Goal: Task Accomplishment & Management: Complete application form

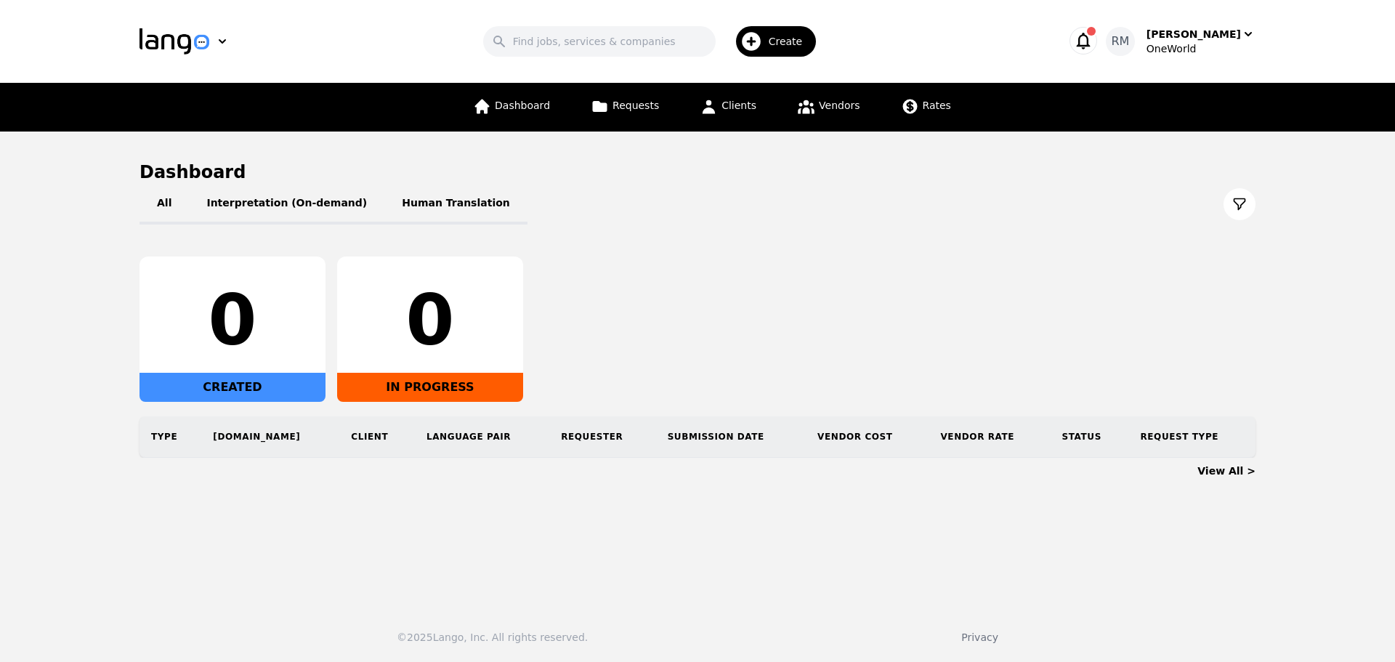
click at [785, 50] on div "Create" at bounding box center [776, 41] width 81 height 31
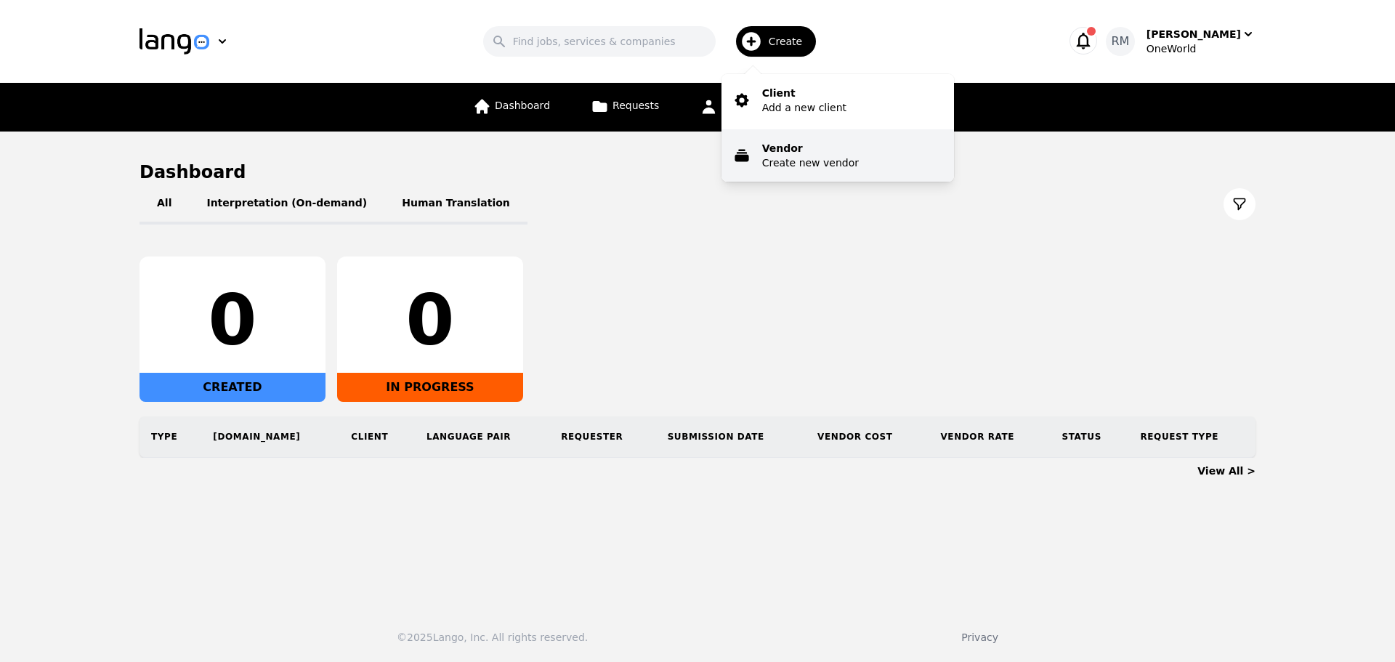
click at [787, 148] on p "Vendor" at bounding box center [810, 148] width 97 height 15
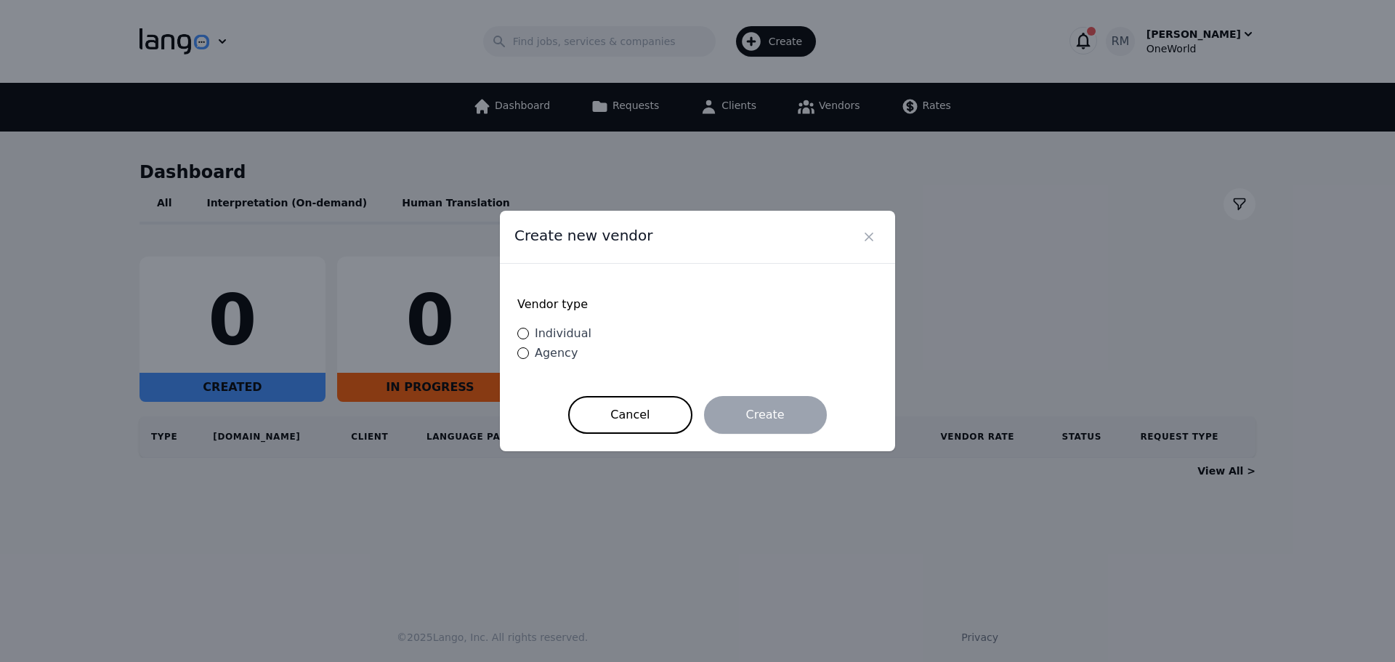
click at [610, 288] on div "Vendor type Individual Agency" at bounding box center [697, 329] width 360 height 97
click at [520, 337] on input "Individual" at bounding box center [523, 334] width 12 height 12
radio input "true"
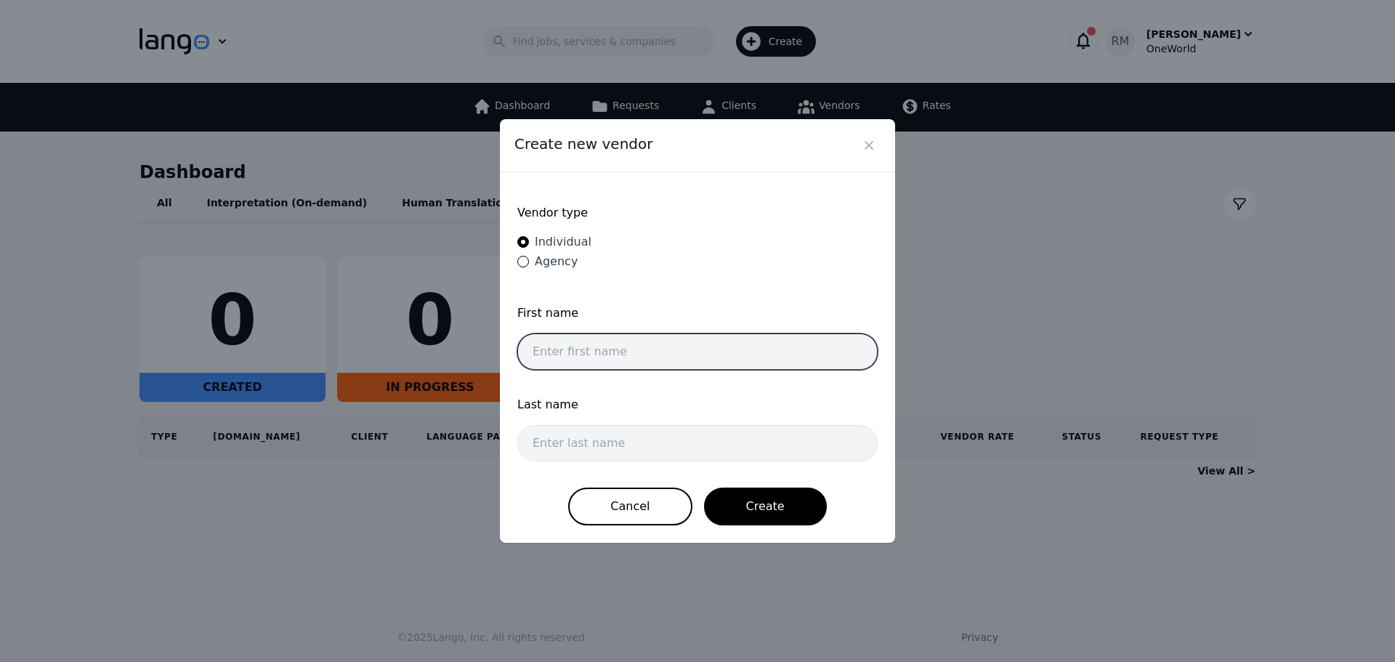
click at [649, 352] on input "text" at bounding box center [697, 352] width 360 height 36
paste input "[PERSON_NAME]"
type input "[PERSON_NAME]"
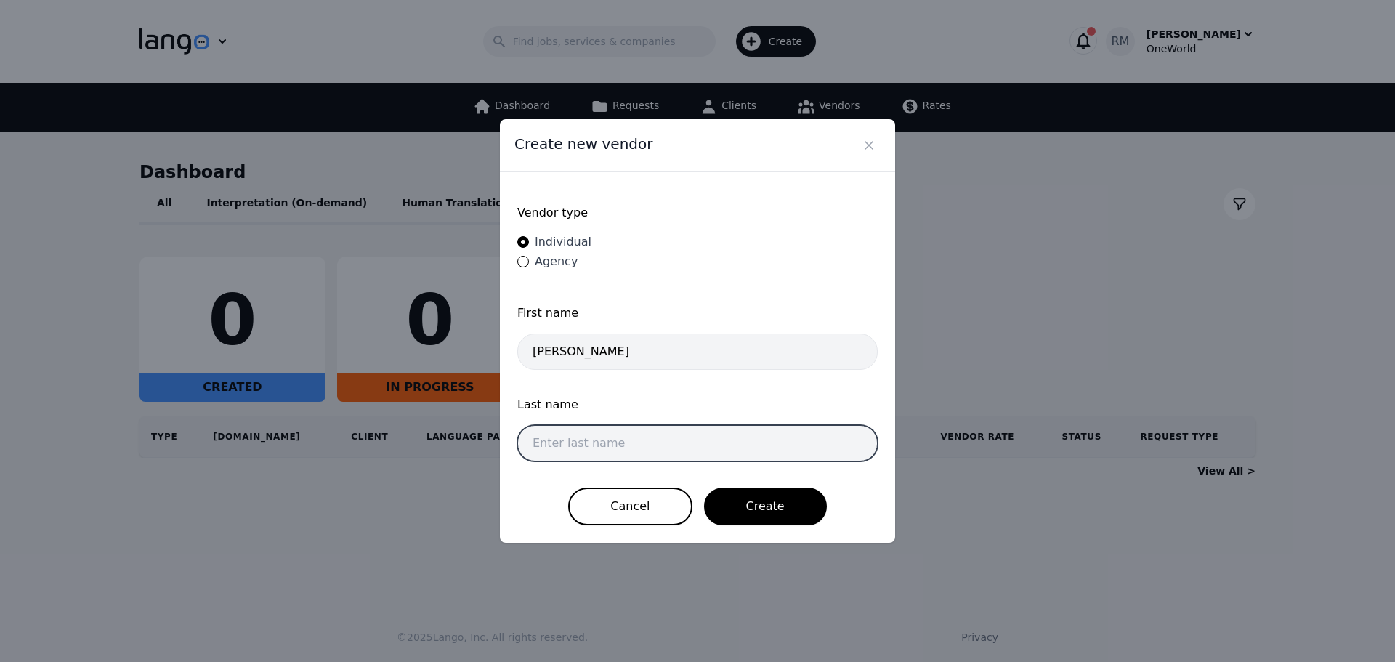
drag, startPoint x: 584, startPoint y: 433, endPoint x: 591, endPoint y: 428, distance: 8.3
click at [584, 433] on input "text" at bounding box center [697, 443] width 360 height 36
paste input "Hamed Eldewy"
type input "Hamed Eldewy"
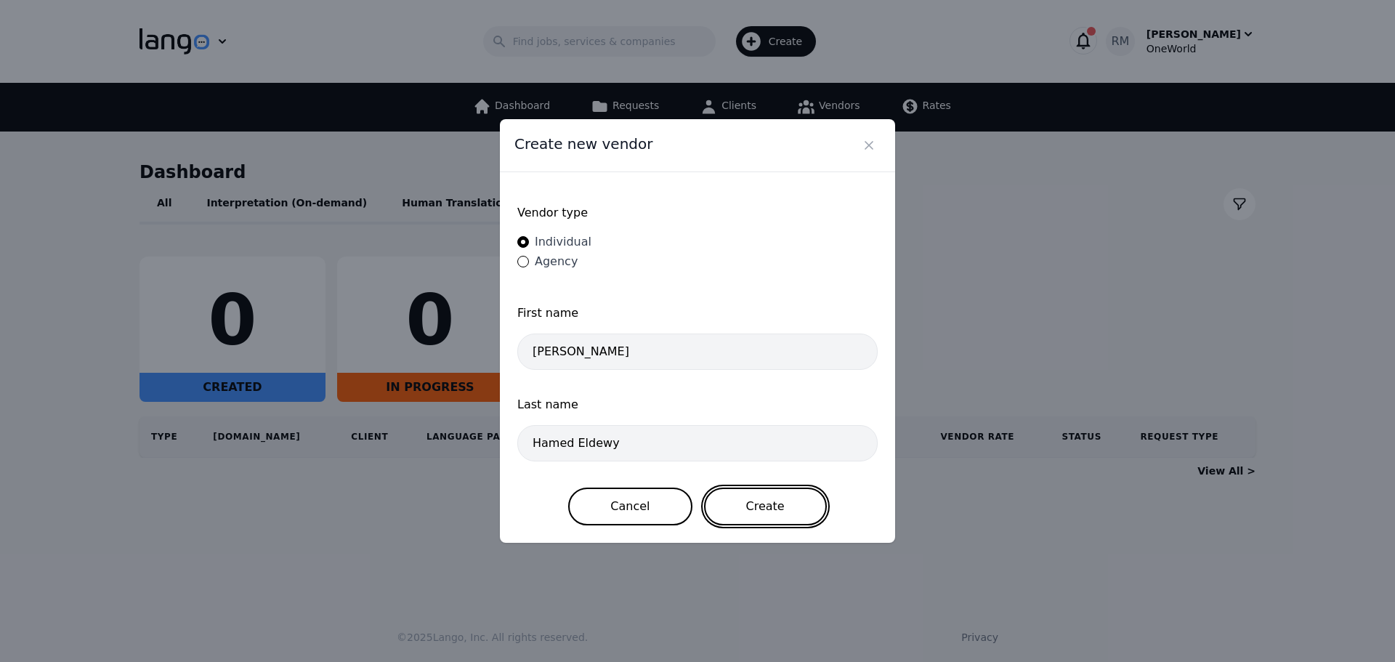
click at [782, 506] on button "Create" at bounding box center [765, 507] width 123 height 38
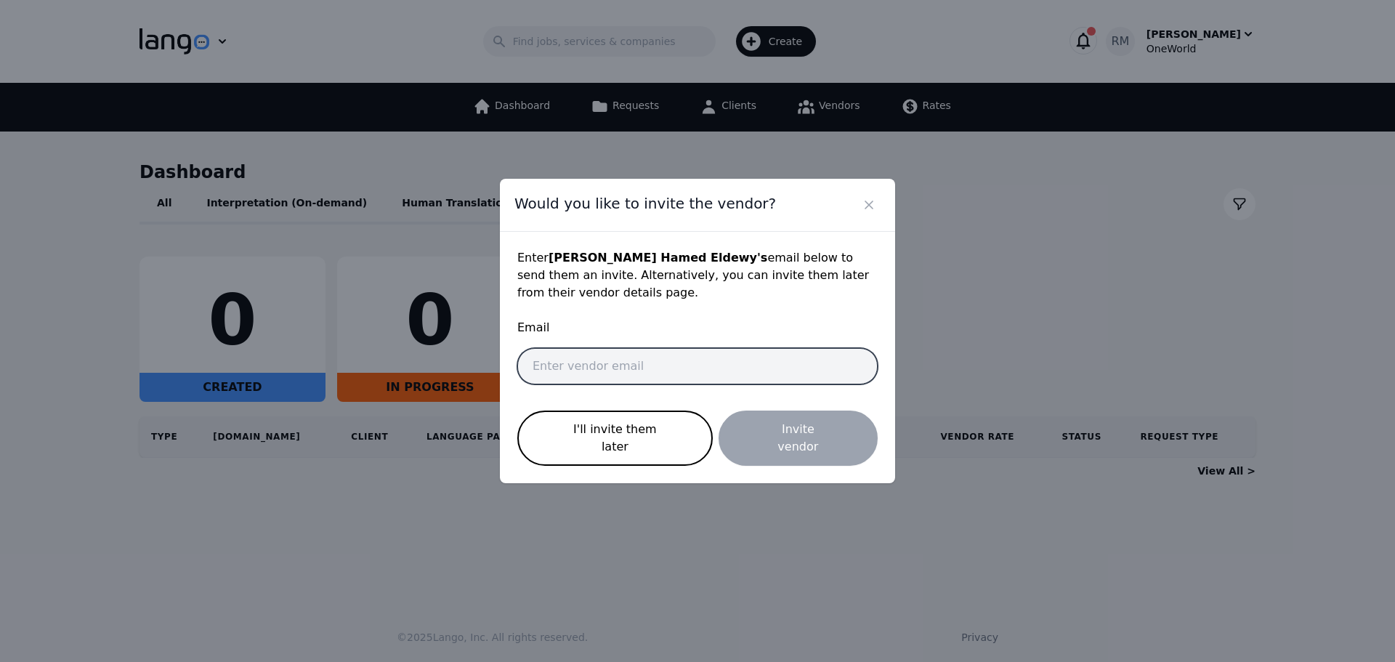
click at [678, 368] on input "email" at bounding box center [697, 366] width 360 height 36
paste input "[EMAIL_ADDRESS][DOMAIN_NAME]"
type input "[EMAIL_ADDRESS][DOMAIN_NAME]"
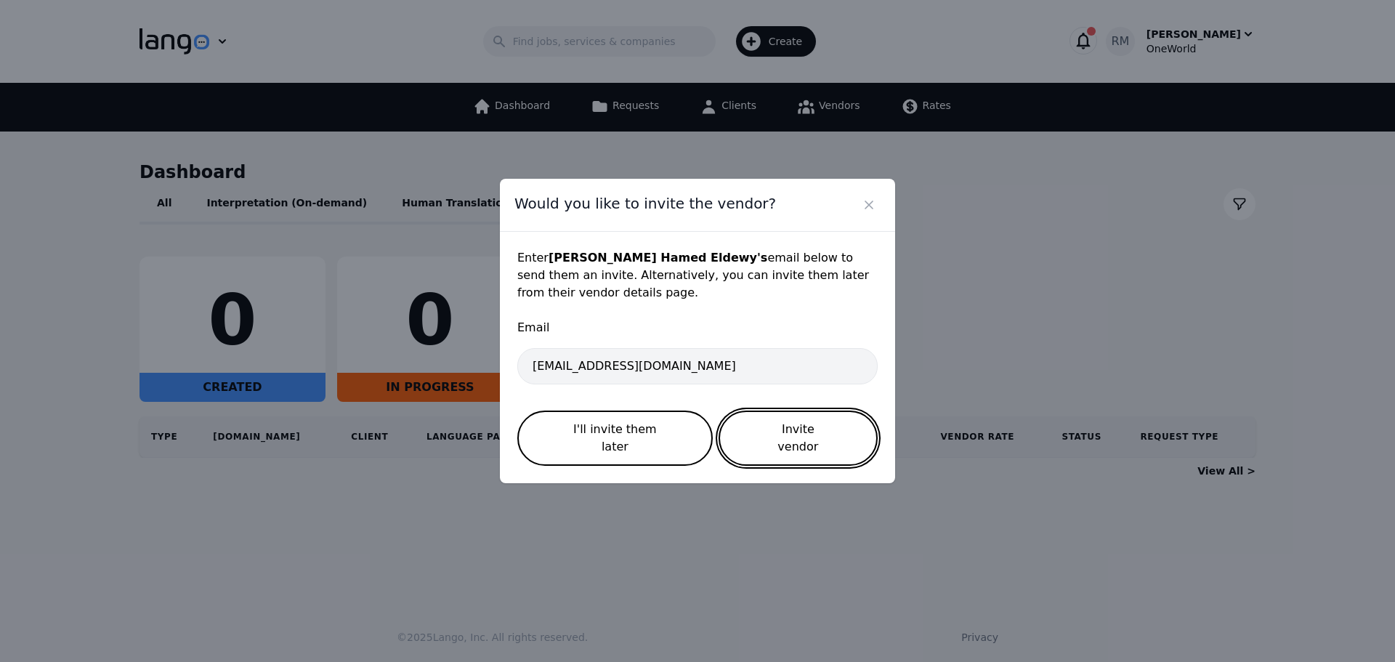
click at [782, 434] on button "Invite vendor" at bounding box center [798, 438] width 159 height 55
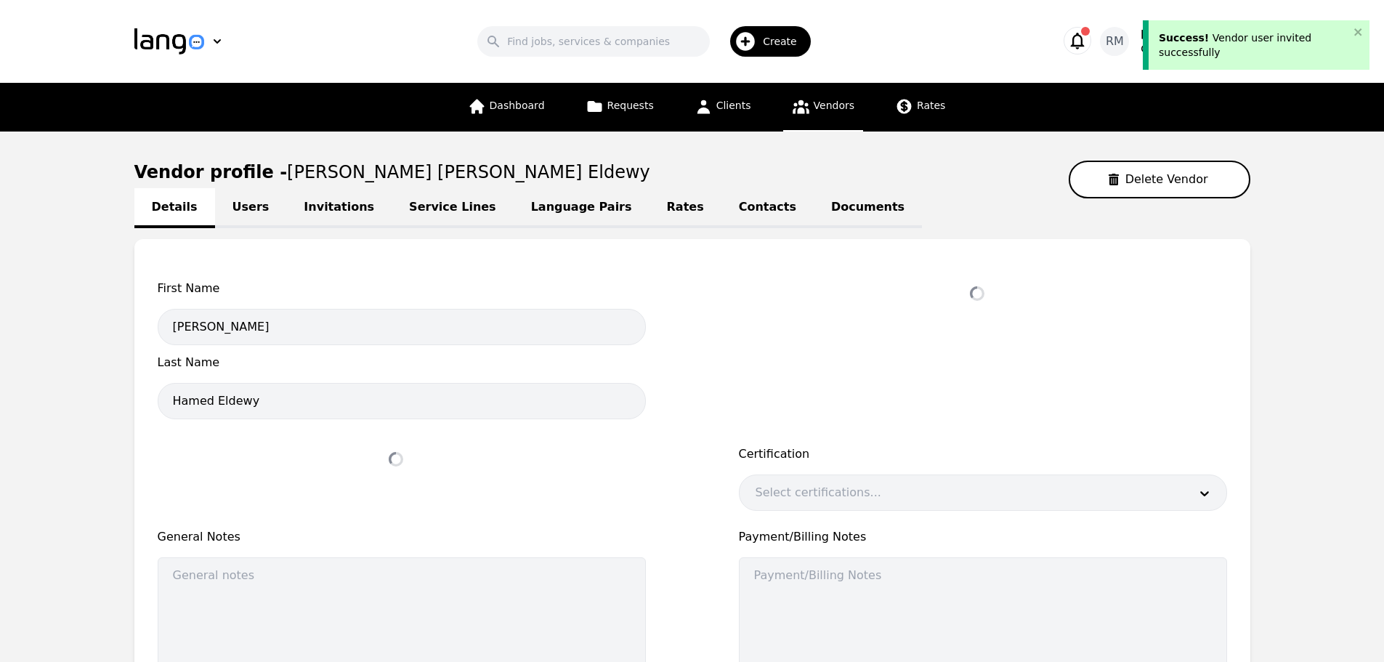
select select "active"
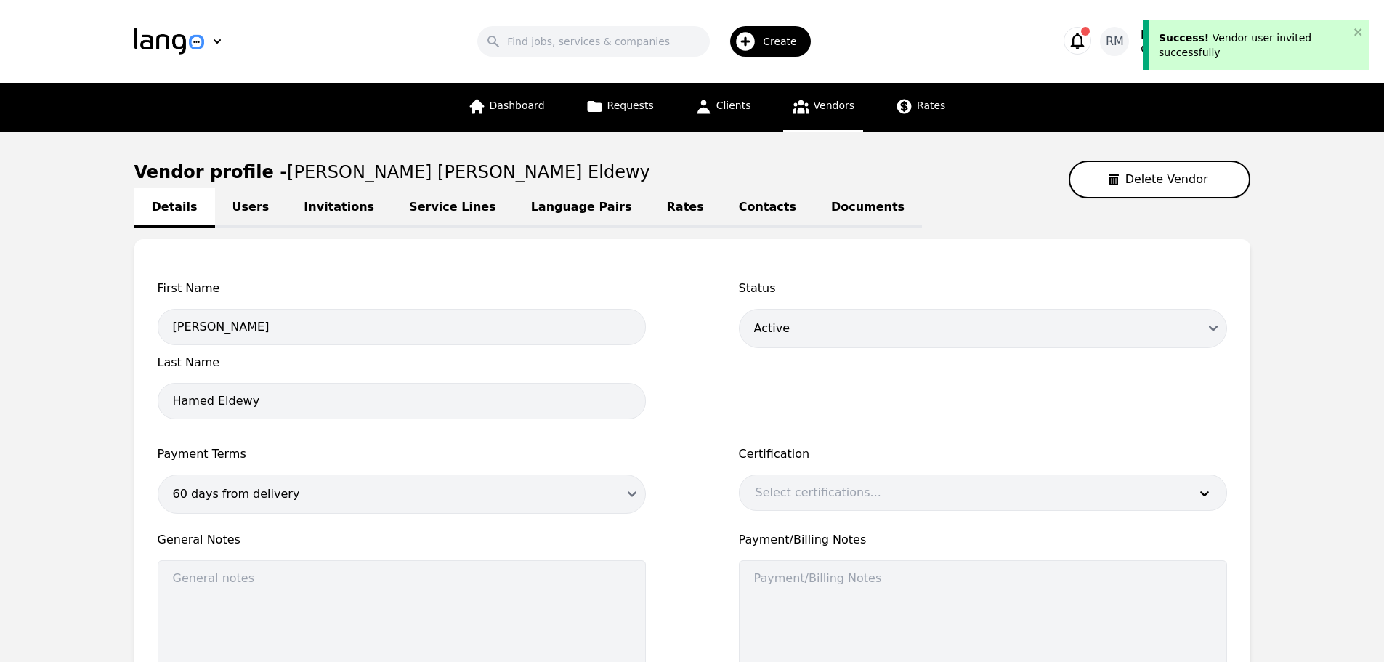
click at [533, 216] on link "Language Pairs" at bounding box center [582, 208] width 136 height 40
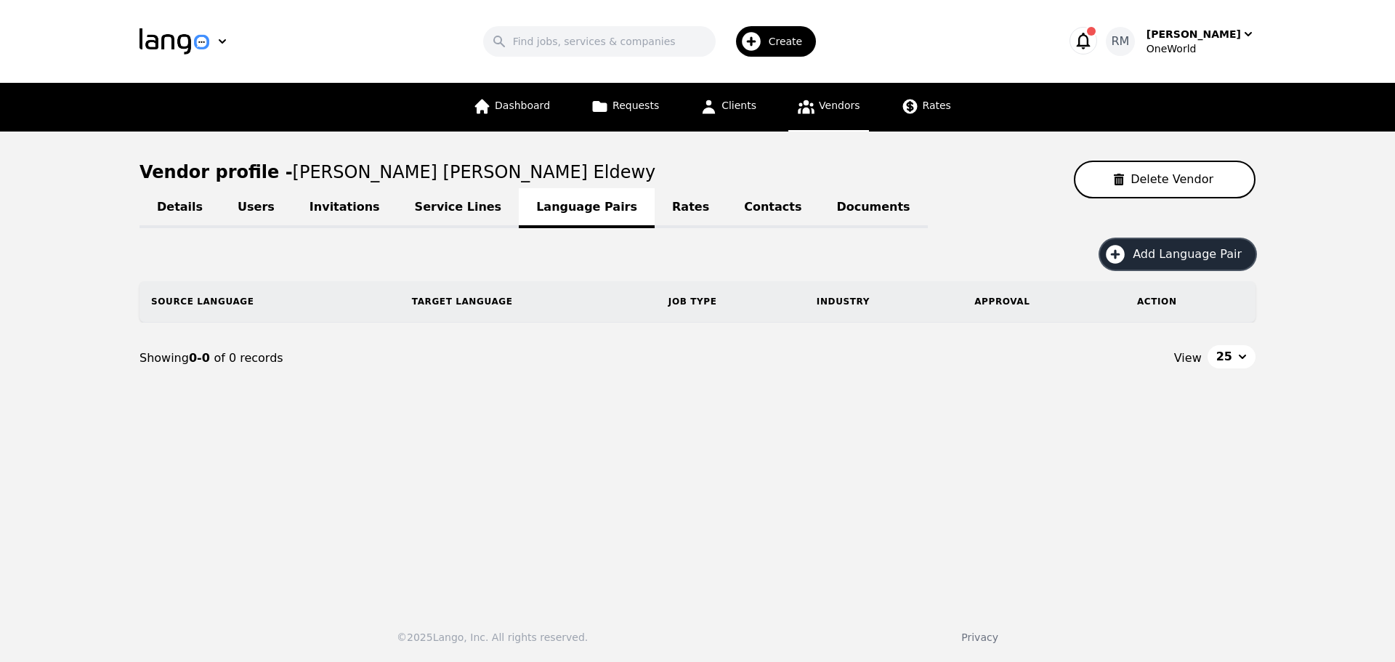
click at [1198, 259] on span "Add Language Pair" at bounding box center [1192, 254] width 119 height 17
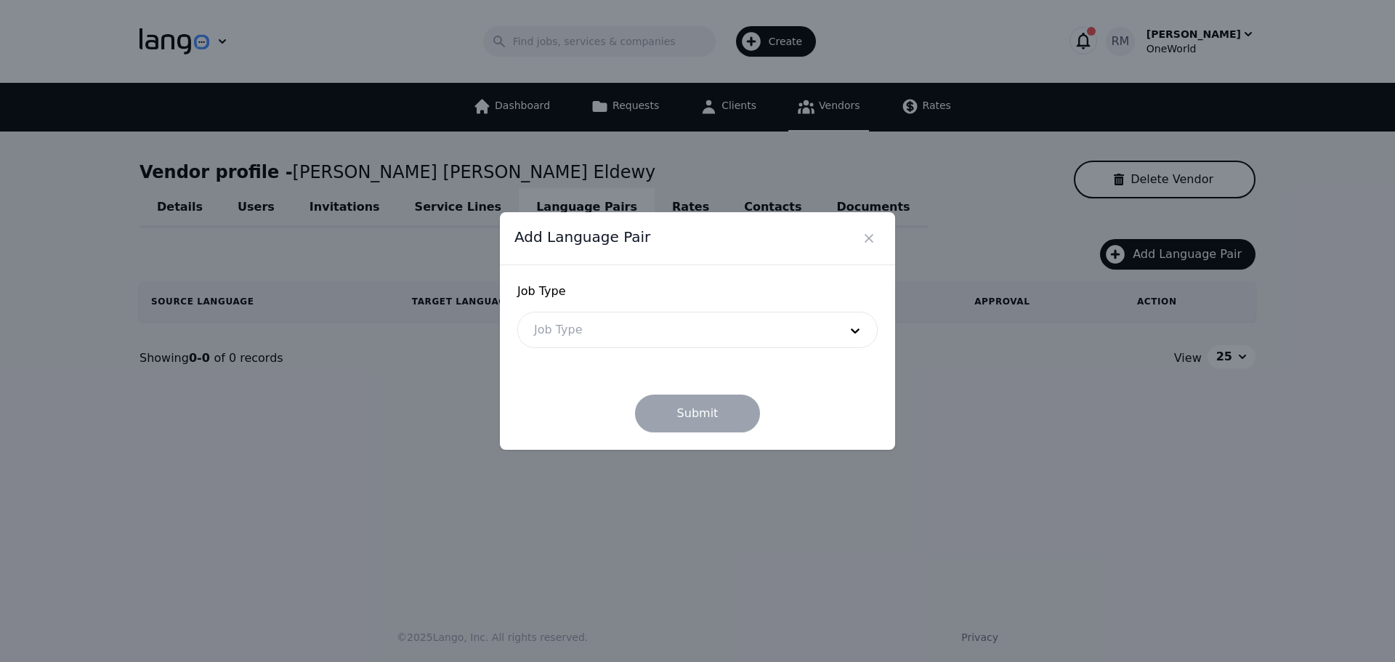
click at [607, 342] on div at bounding box center [675, 329] width 315 height 35
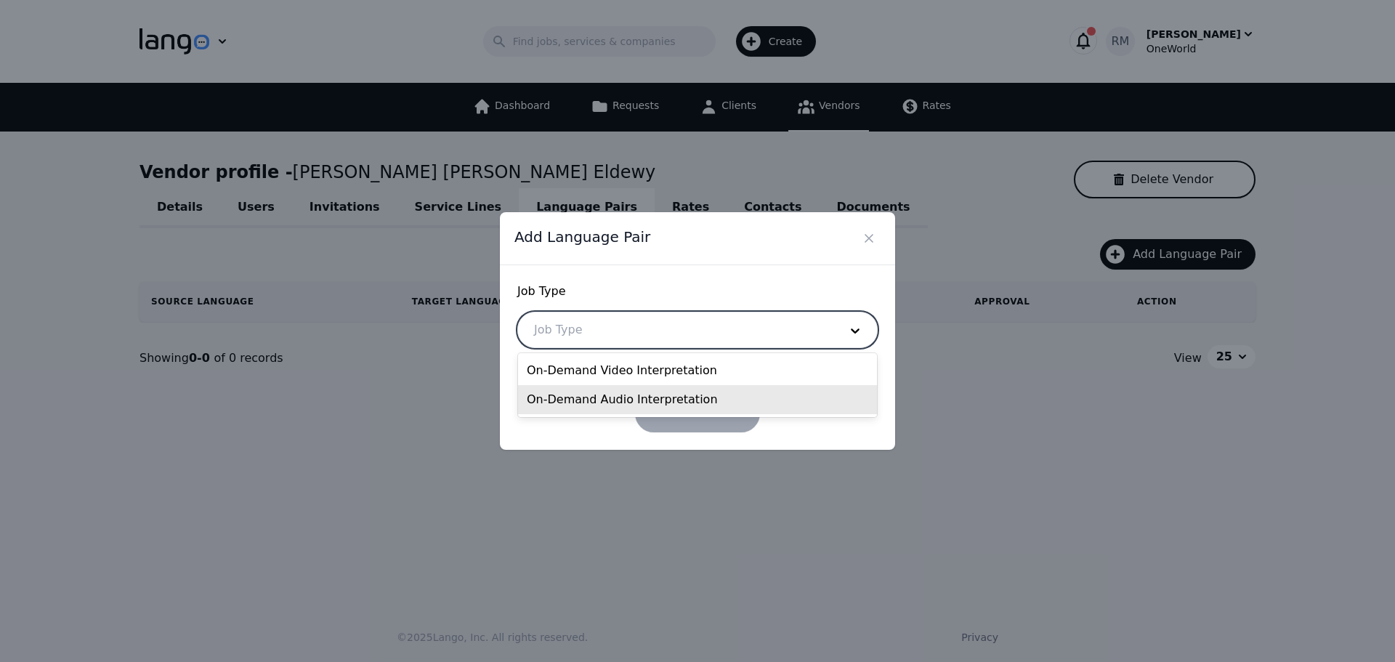
click at [589, 394] on div "On-Demand Audio Interpretation" at bounding box center [697, 399] width 359 height 29
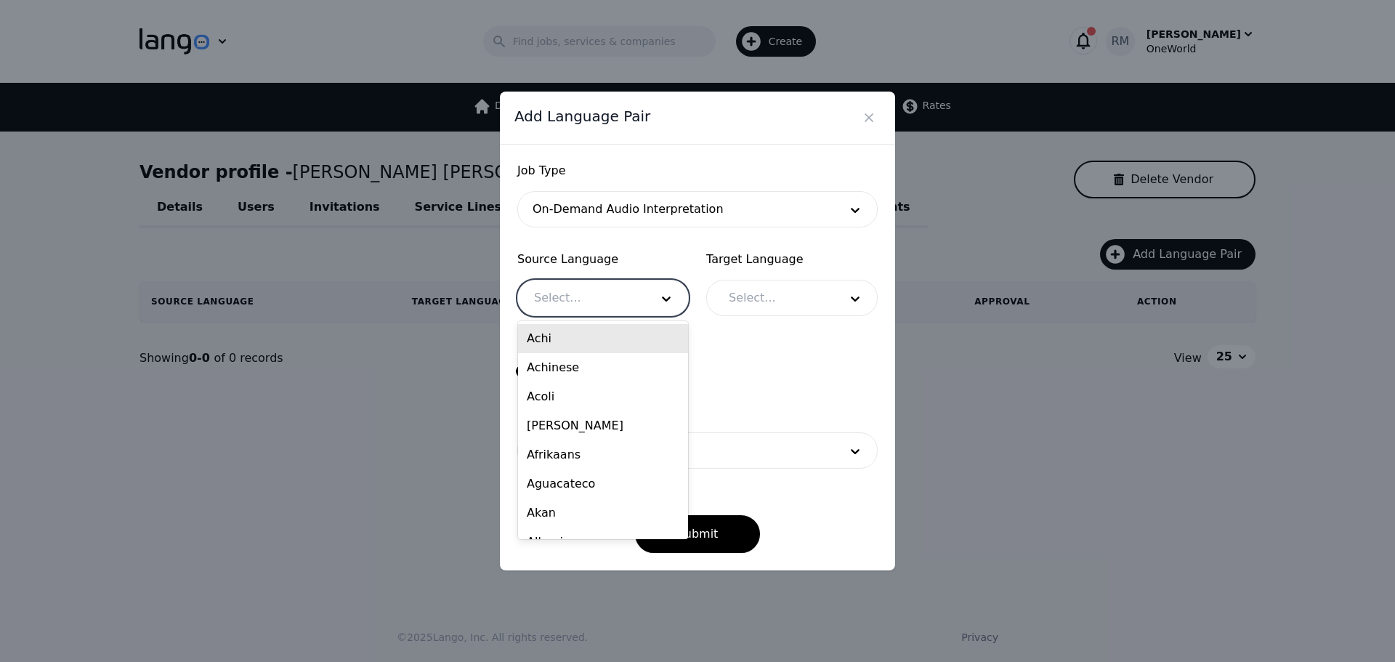
click at [626, 299] on div at bounding box center [581, 297] width 126 height 35
type input "ara"
click at [553, 365] on div "Arabic" at bounding box center [603, 367] width 170 height 29
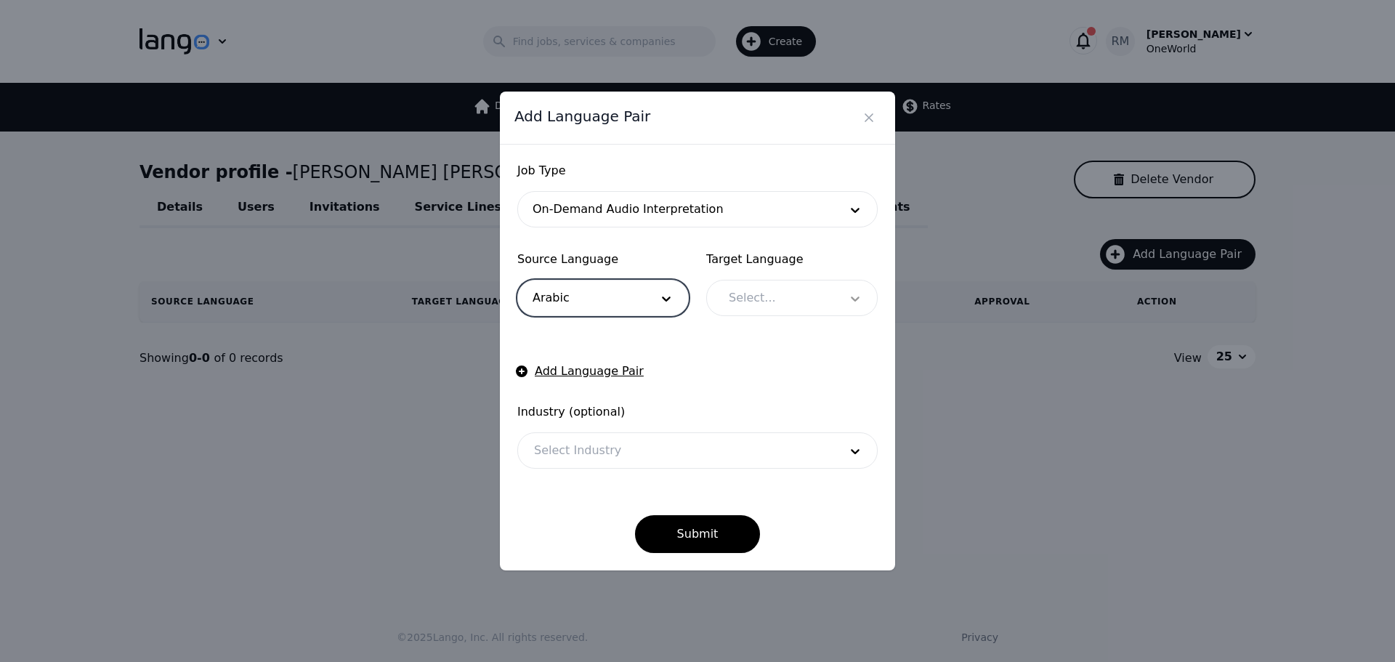
click at [840, 300] on div at bounding box center [855, 297] width 44 height 35
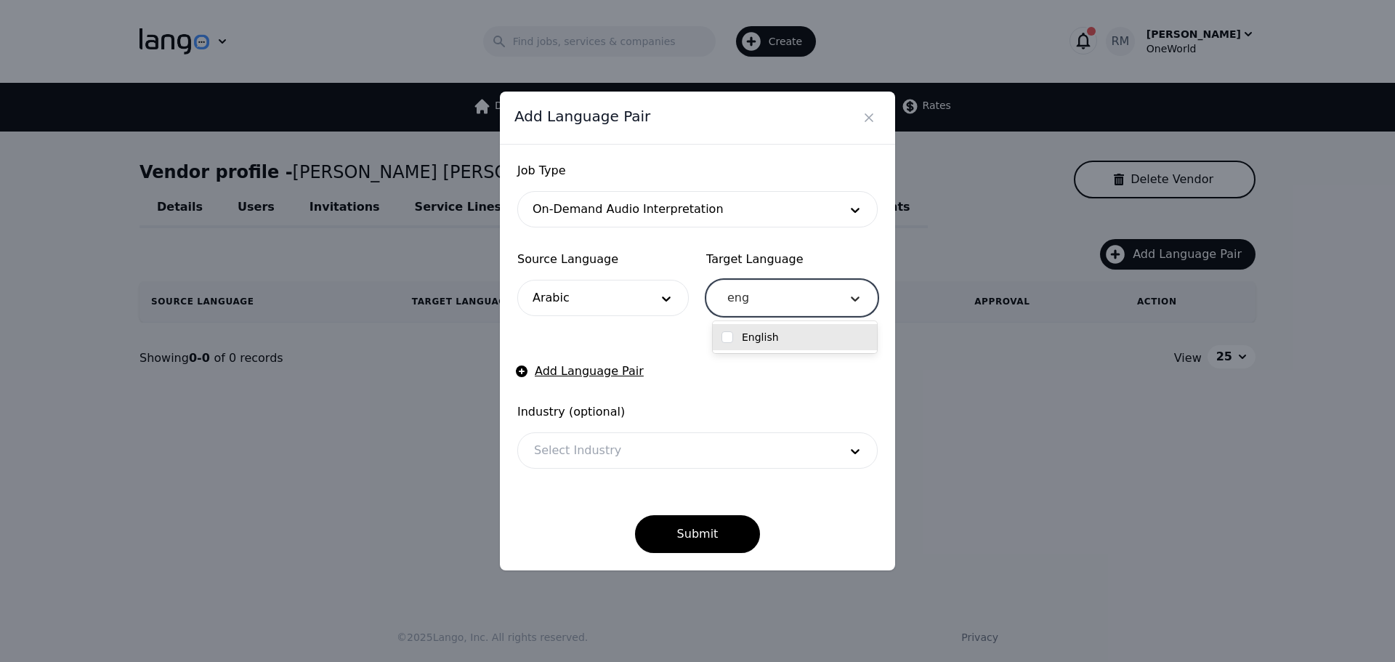
type input "engl"
click at [752, 350] on div "English" at bounding box center [795, 337] width 164 height 26
checkbox input "true"
click at [692, 251] on div "Source Language Arabic Target Language option English, selected. 238 results av…" at bounding box center [697, 283] width 360 height 65
click at [625, 453] on div at bounding box center [675, 450] width 315 height 35
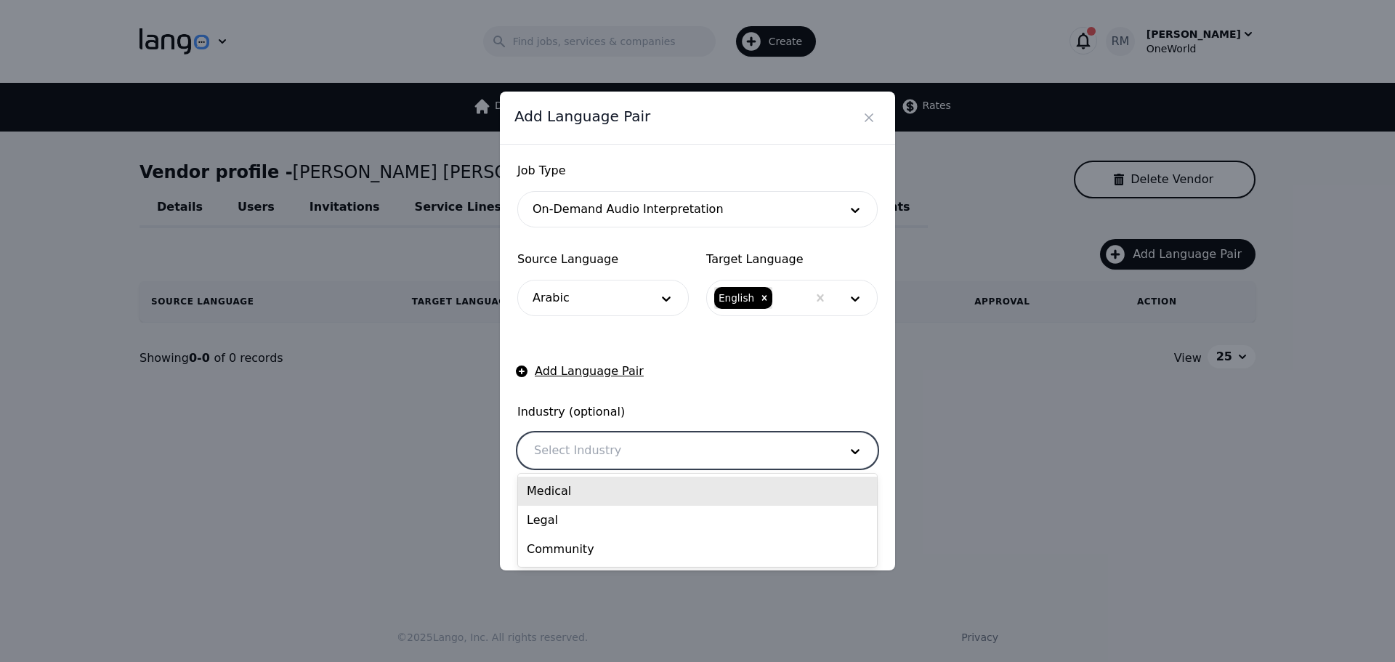
click at [573, 486] on div "Medical" at bounding box center [697, 491] width 359 height 29
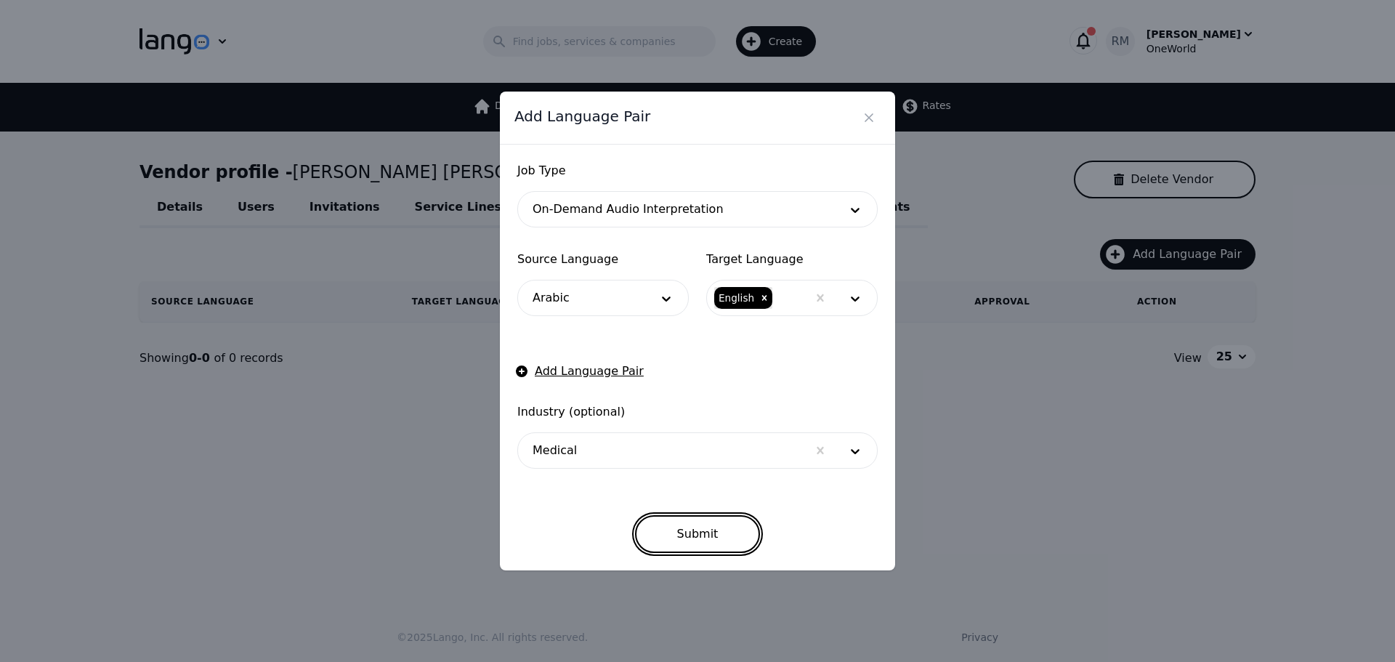
click at [728, 538] on button "Submit" at bounding box center [698, 534] width 126 height 38
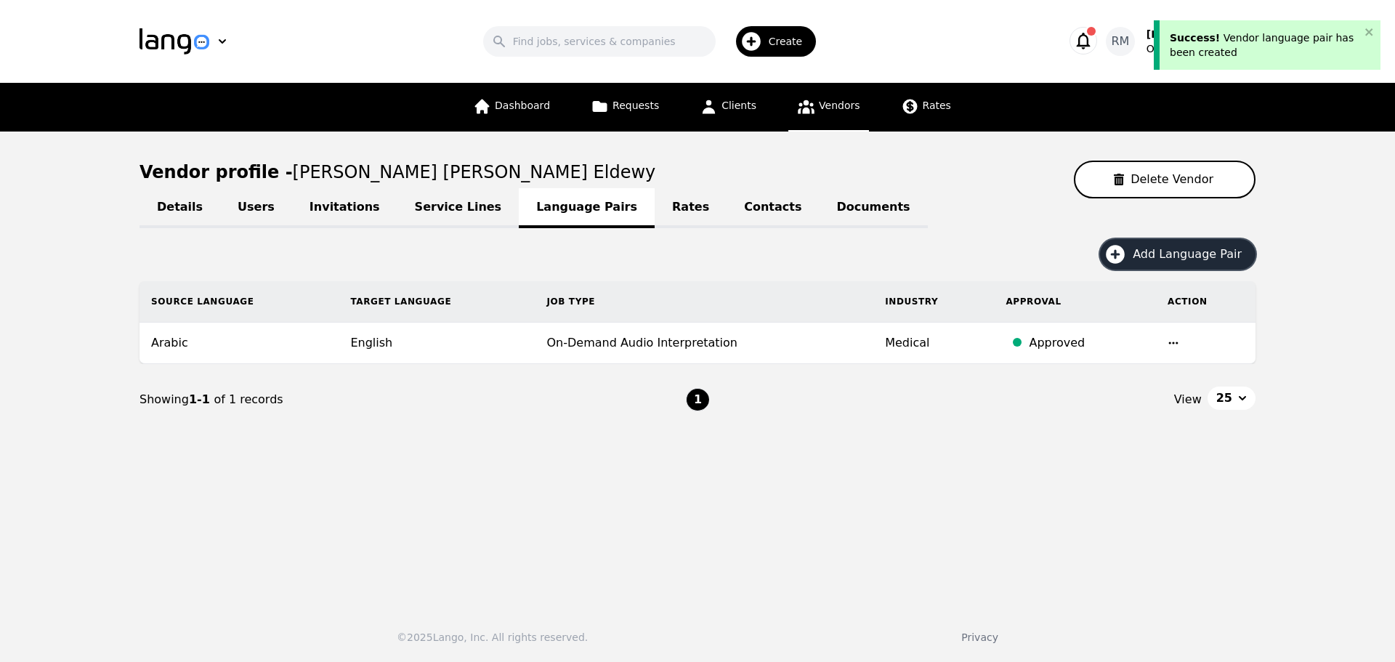
click at [1173, 263] on button "Add Language Pair" at bounding box center [1178, 254] width 156 height 31
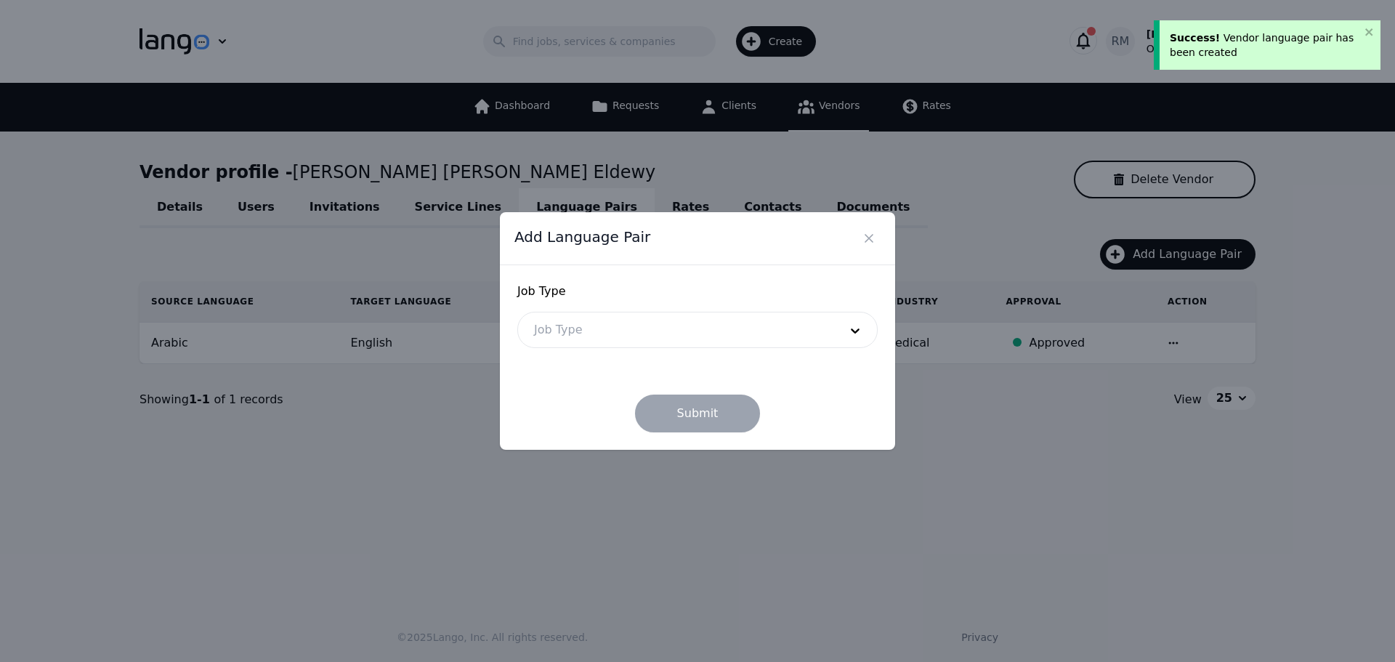
click at [588, 329] on div at bounding box center [675, 329] width 315 height 35
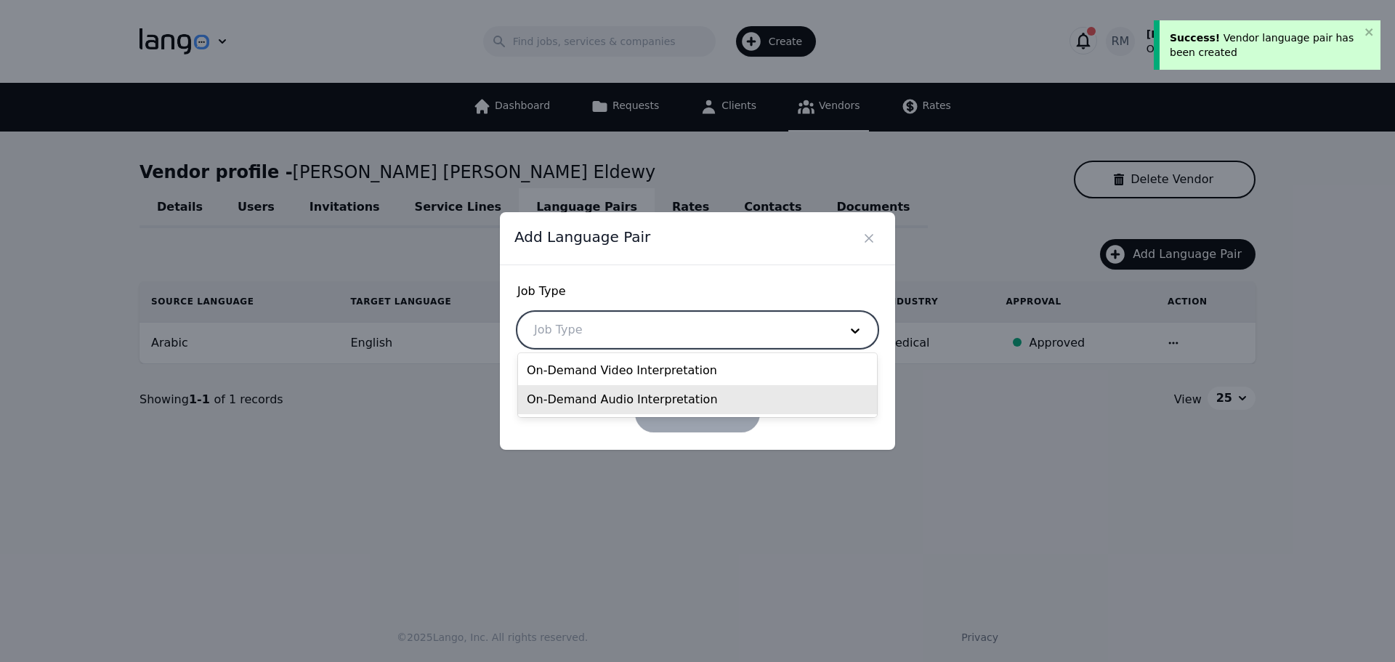
click at [596, 405] on div "On-Demand Audio Interpretation" at bounding box center [697, 399] width 359 height 29
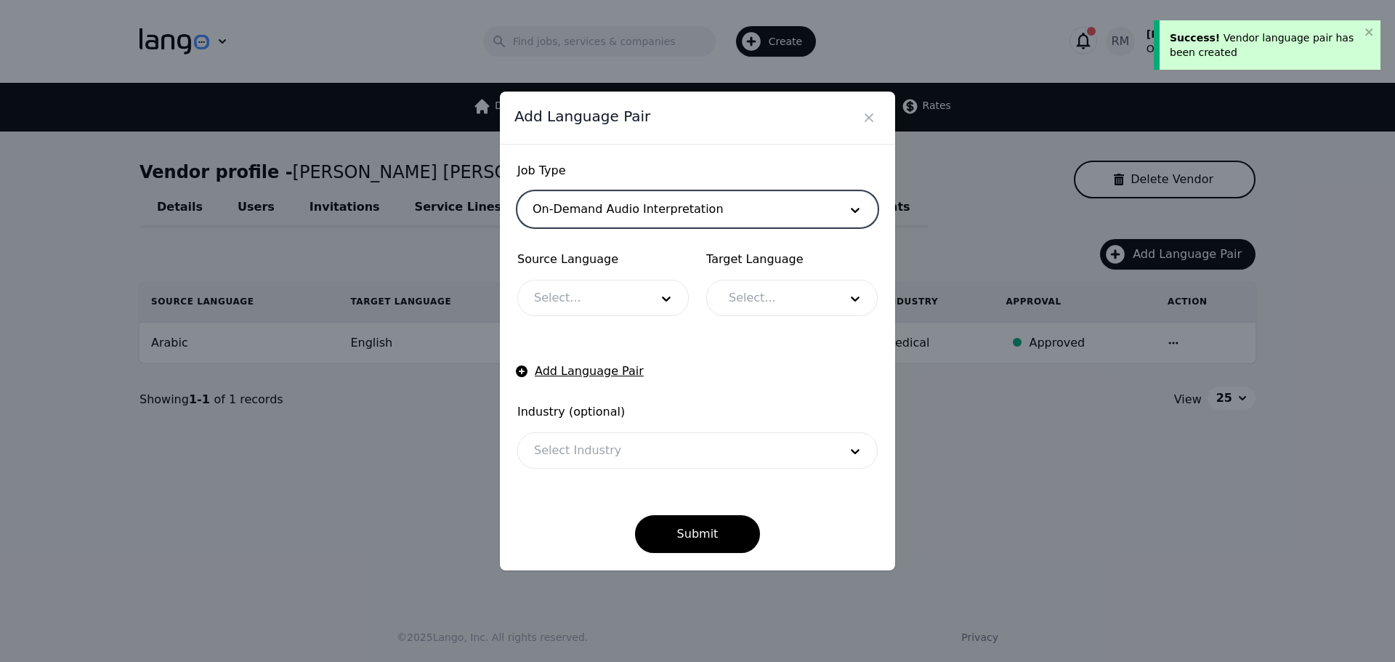
click at [581, 294] on div at bounding box center [581, 297] width 126 height 35
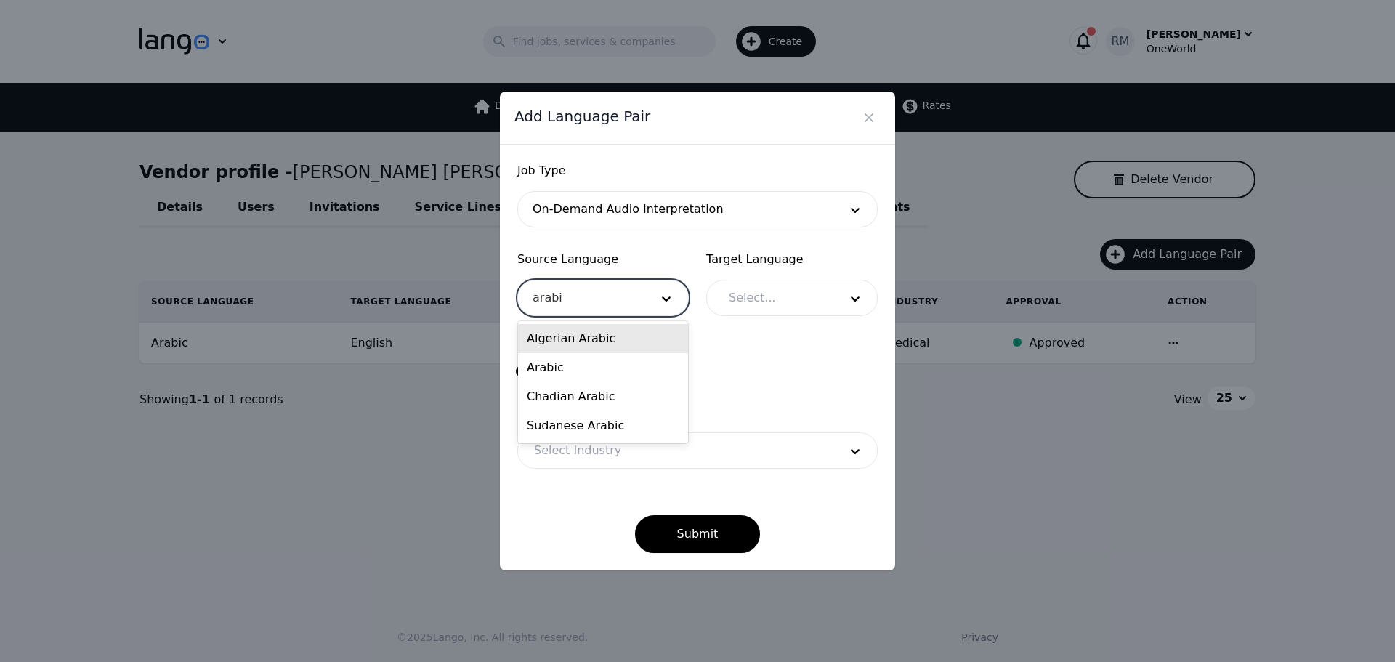
type input "arabic"
click at [569, 373] on div "Arabic" at bounding box center [603, 367] width 170 height 29
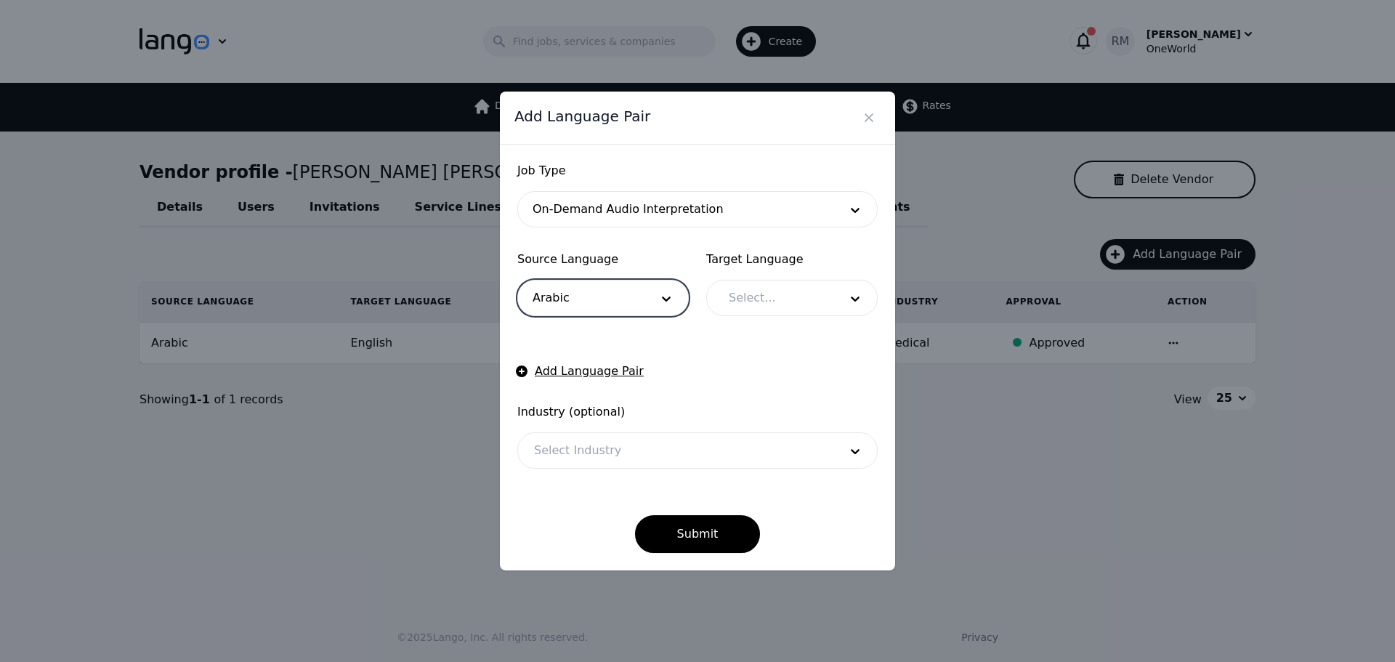
click at [782, 297] on div at bounding box center [773, 297] width 121 height 35
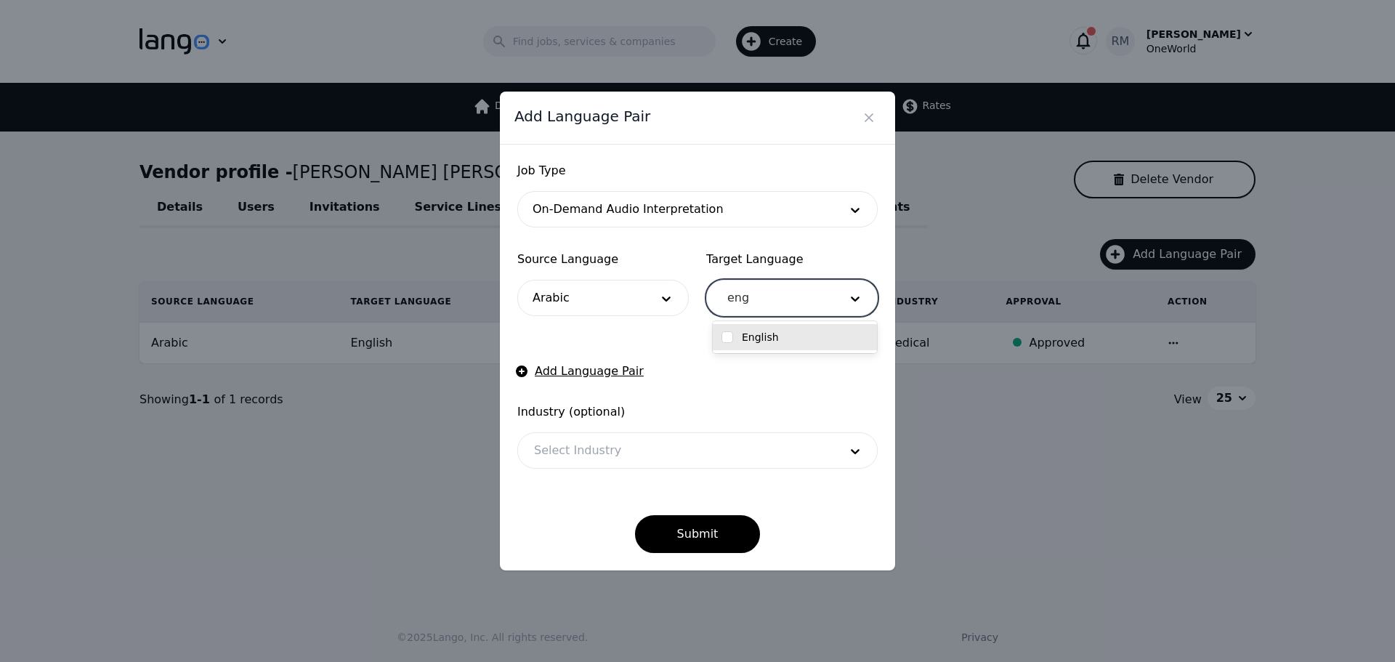
type input "engl"
click at [789, 343] on div "English" at bounding box center [795, 337] width 147 height 15
checkbox input "true"
click at [669, 334] on form "Job Type On-Demand Audio Interpretation Source Language Arabic Target Language …" at bounding box center [697, 357] width 360 height 391
click at [599, 432] on div "Industry (optional) Select Industry" at bounding box center [697, 435] width 360 height 65
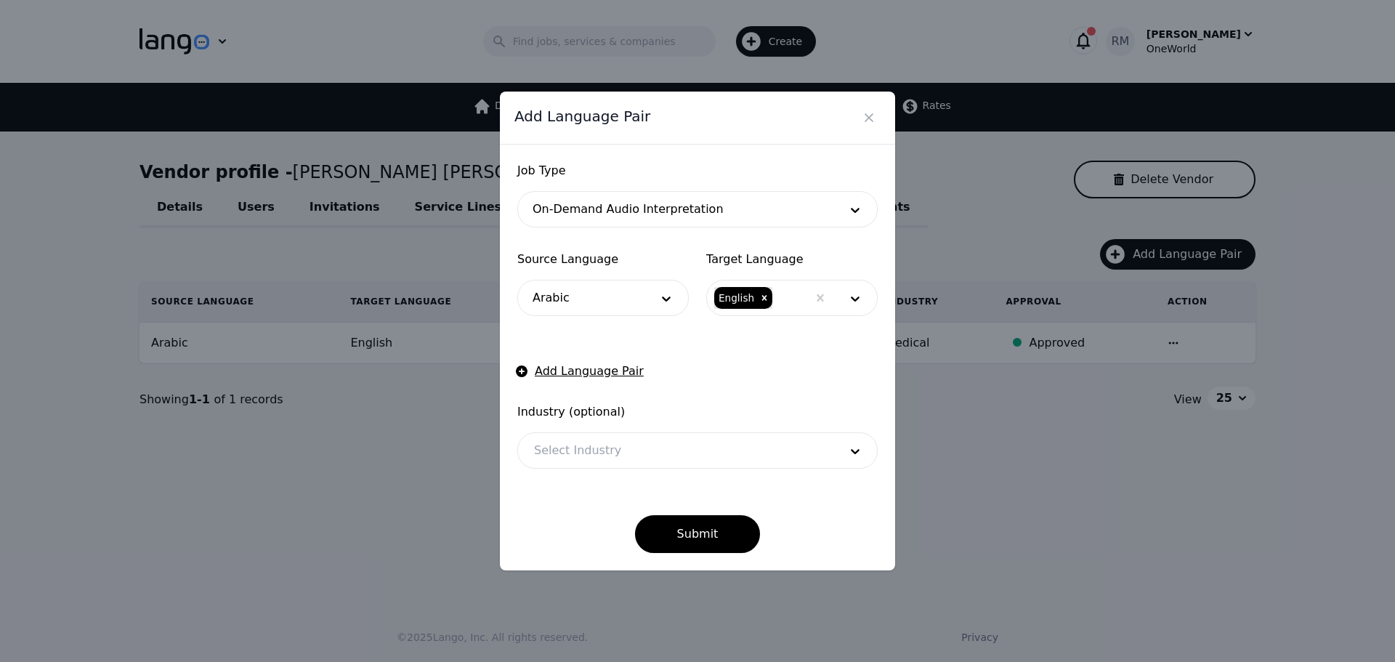
click at [605, 456] on div at bounding box center [675, 450] width 315 height 35
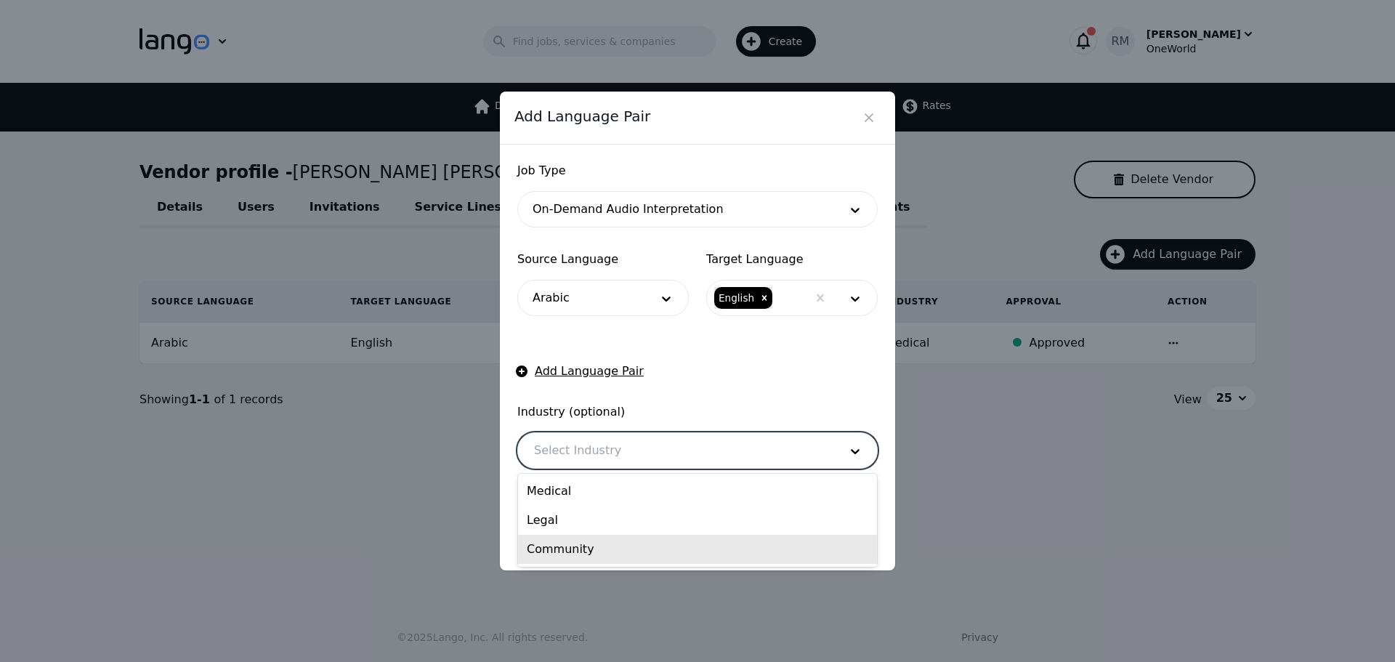
click at [594, 547] on div "Community" at bounding box center [697, 549] width 359 height 29
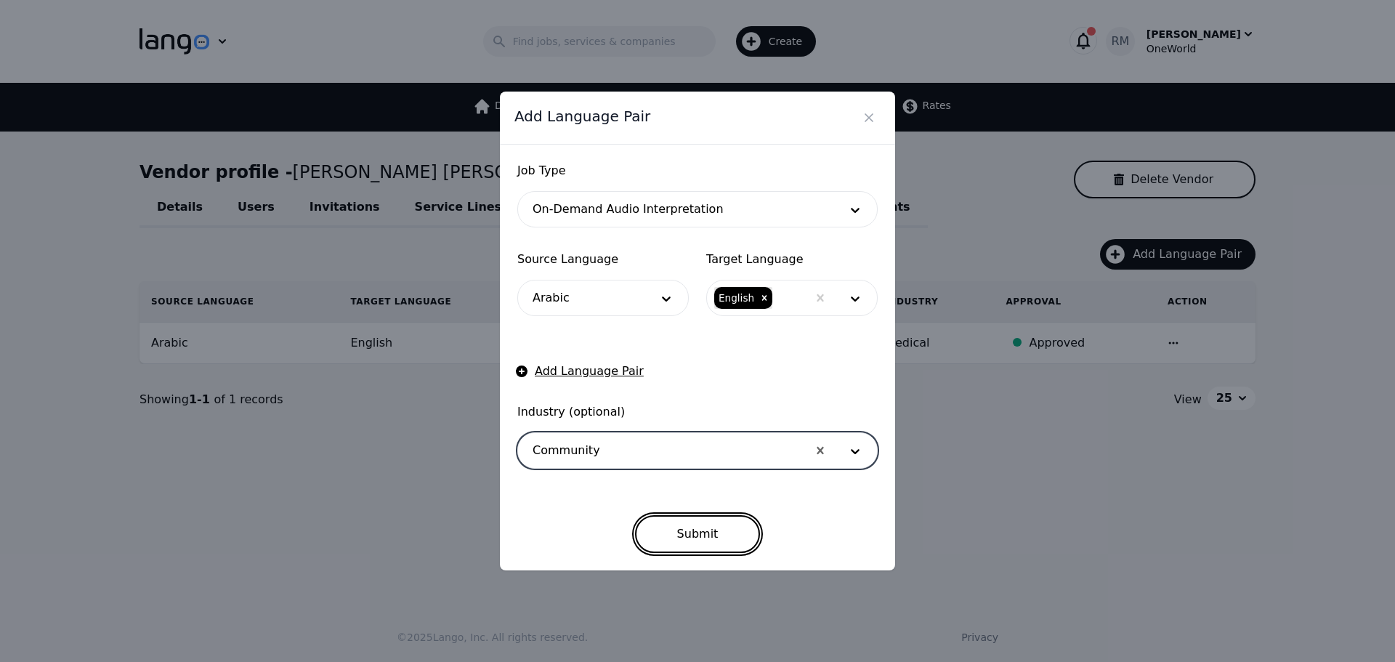
click at [701, 527] on button "Submit" at bounding box center [698, 534] width 126 height 38
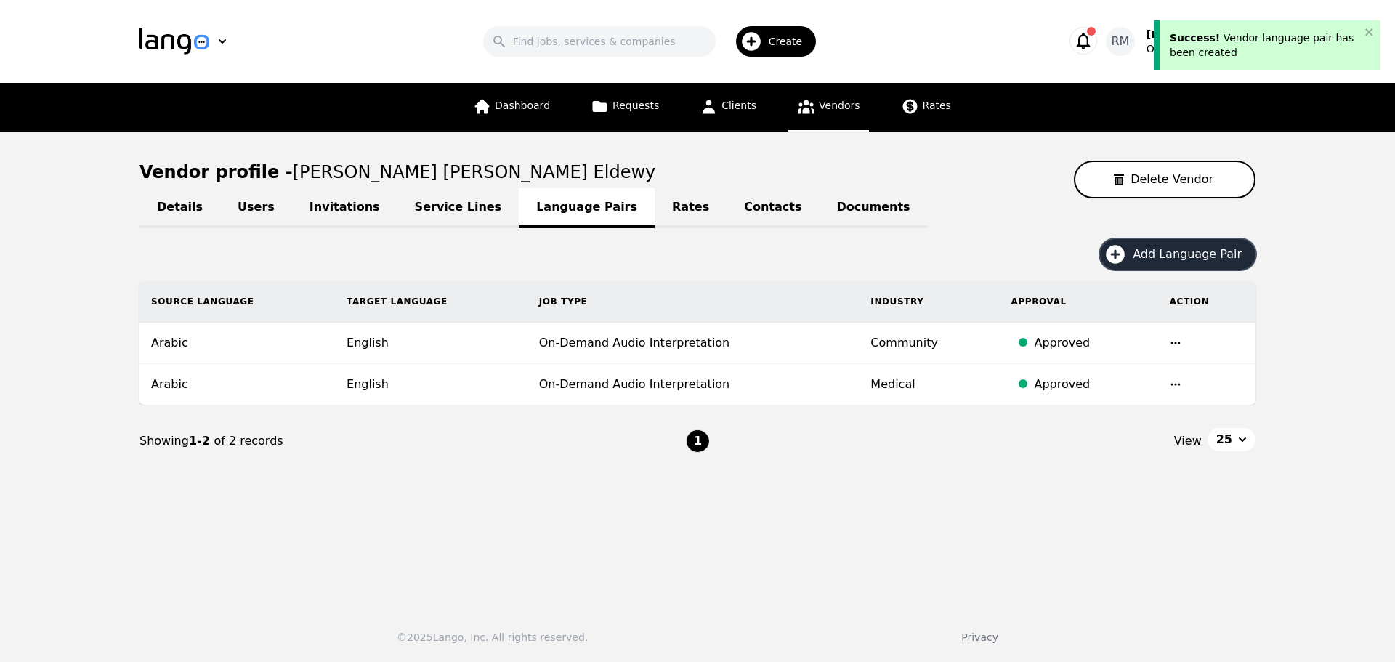
click at [1190, 262] on span "Add Language Pair" at bounding box center [1192, 254] width 119 height 17
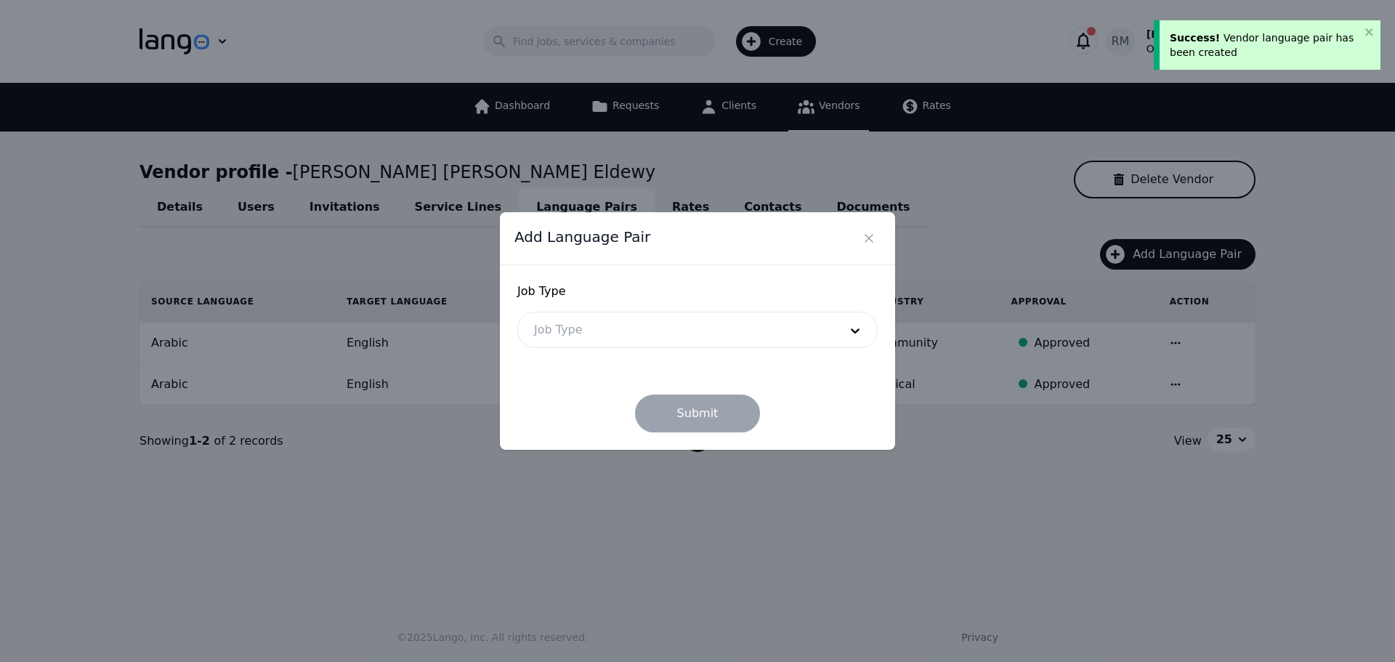
click at [571, 333] on div at bounding box center [675, 329] width 315 height 35
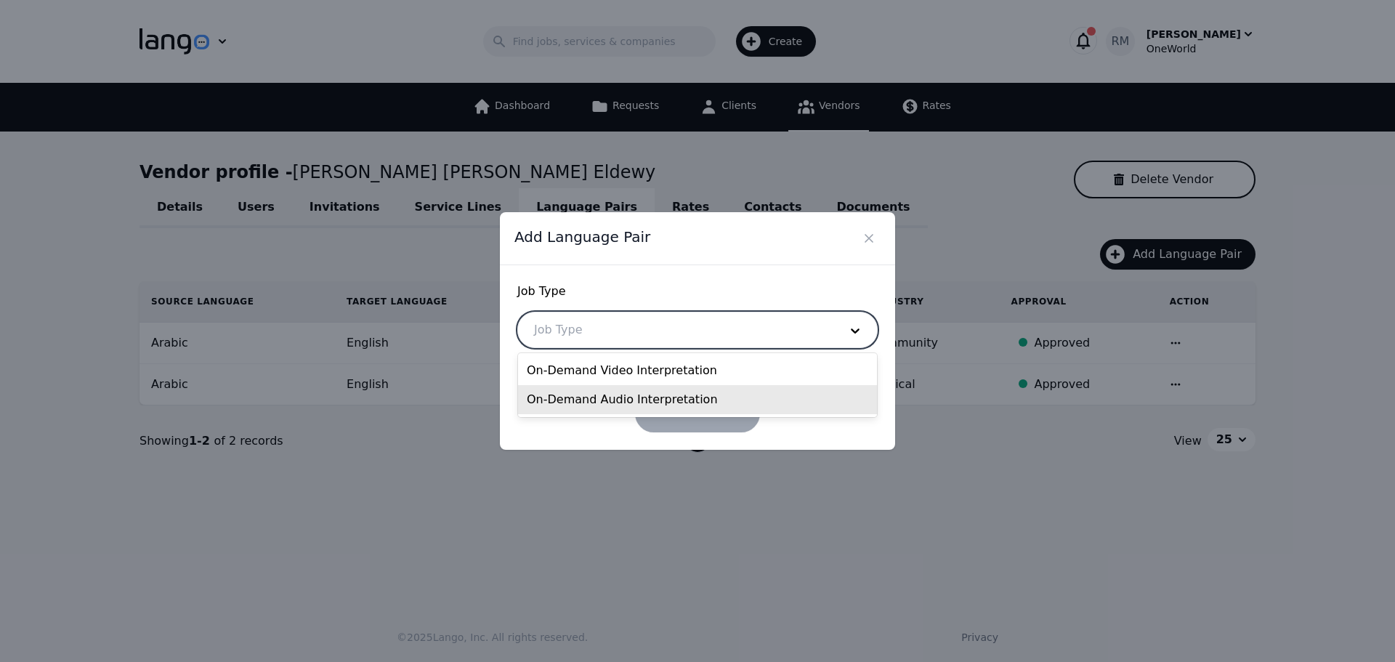
click at [590, 395] on div "On-Demand Audio Interpretation" at bounding box center [697, 399] width 359 height 29
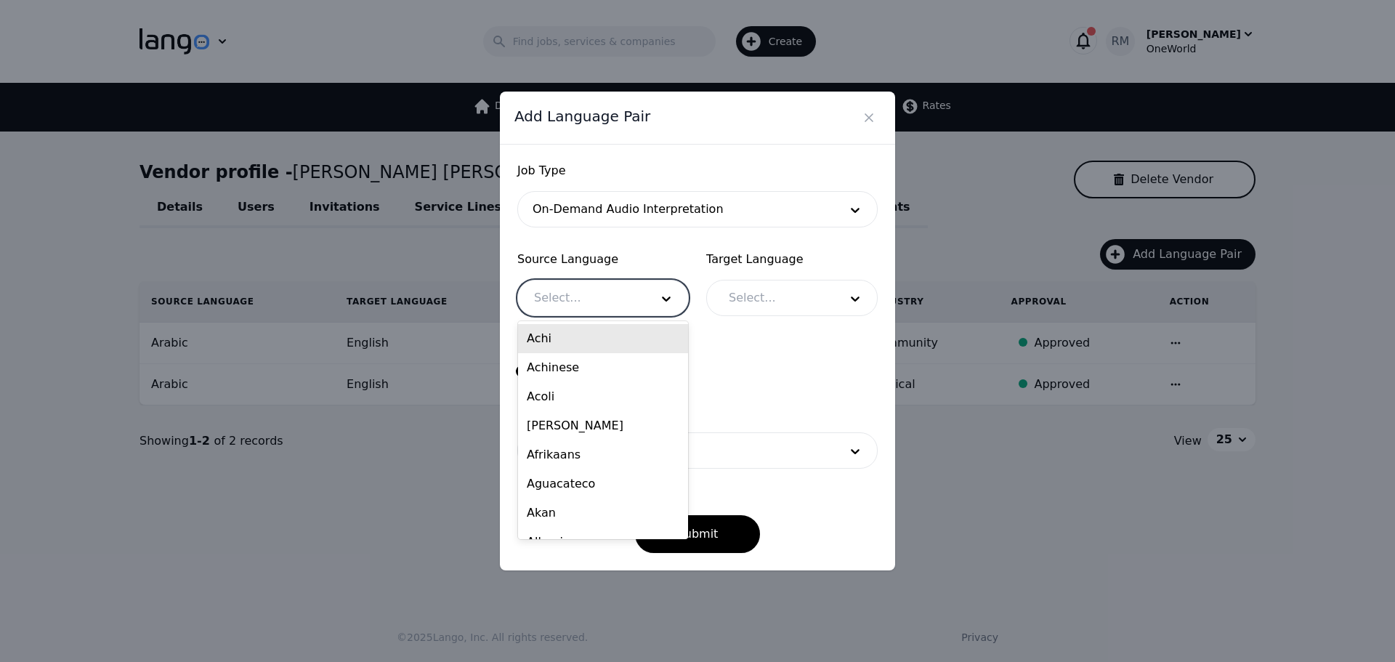
click at [572, 287] on div at bounding box center [581, 297] width 126 height 35
type input "arab"
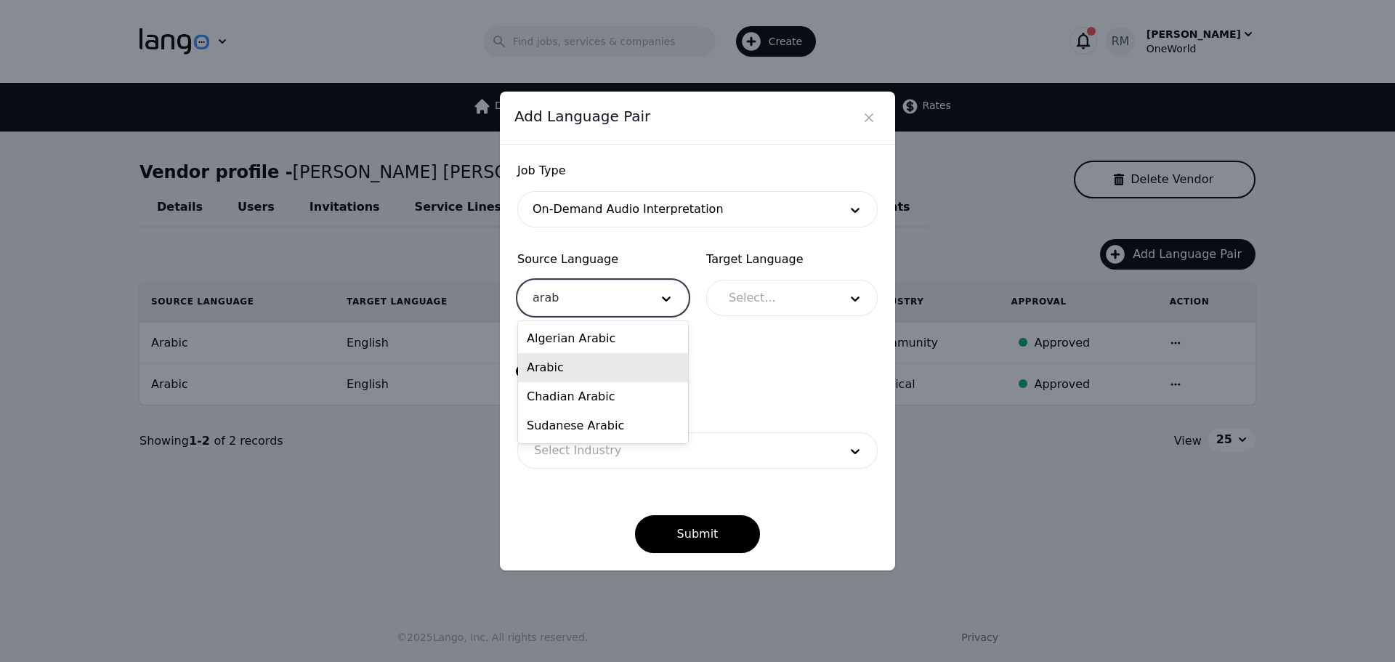
click at [571, 366] on div "Arabic" at bounding box center [603, 367] width 170 height 29
click at [791, 299] on div at bounding box center [773, 297] width 121 height 35
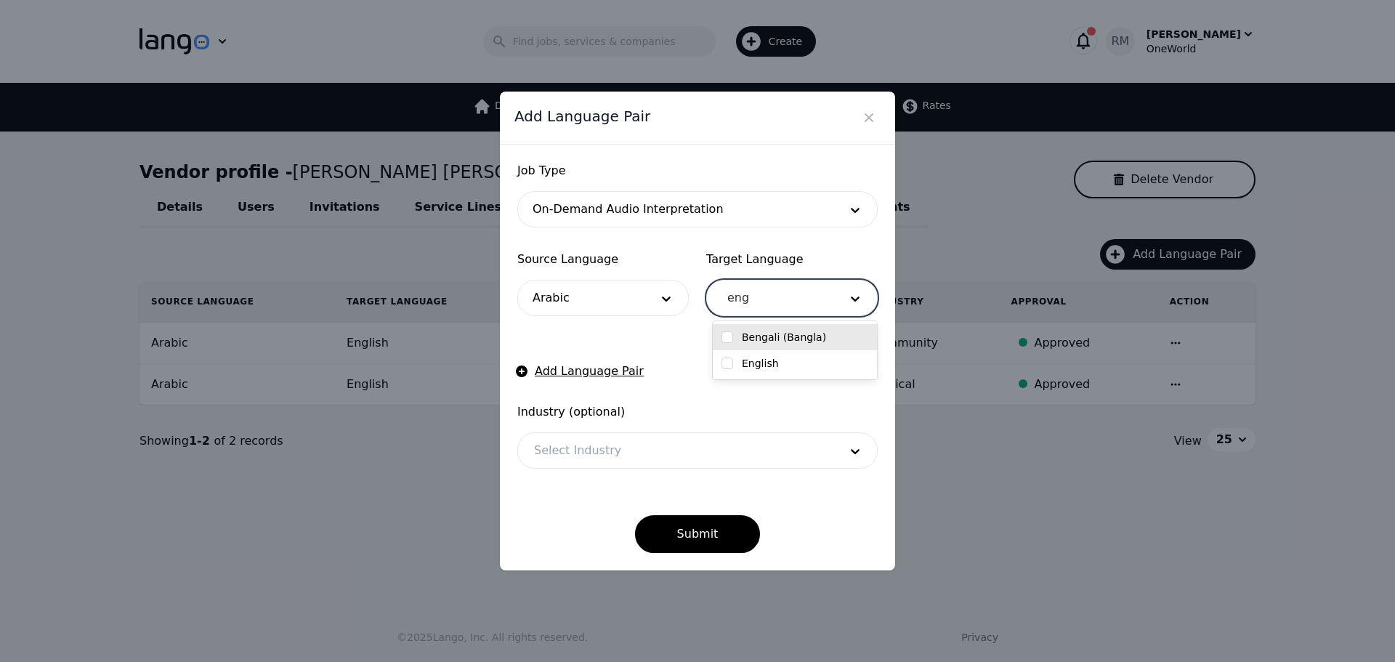
type input "engl"
click at [746, 336] on label "English" at bounding box center [760, 337] width 37 height 15
checkbox input "true"
click at [673, 338] on form "Job Type On-Demand Audio Interpretation Source Language Arabic Target Language …" at bounding box center [697, 357] width 360 height 391
click at [599, 449] on div at bounding box center [675, 450] width 315 height 35
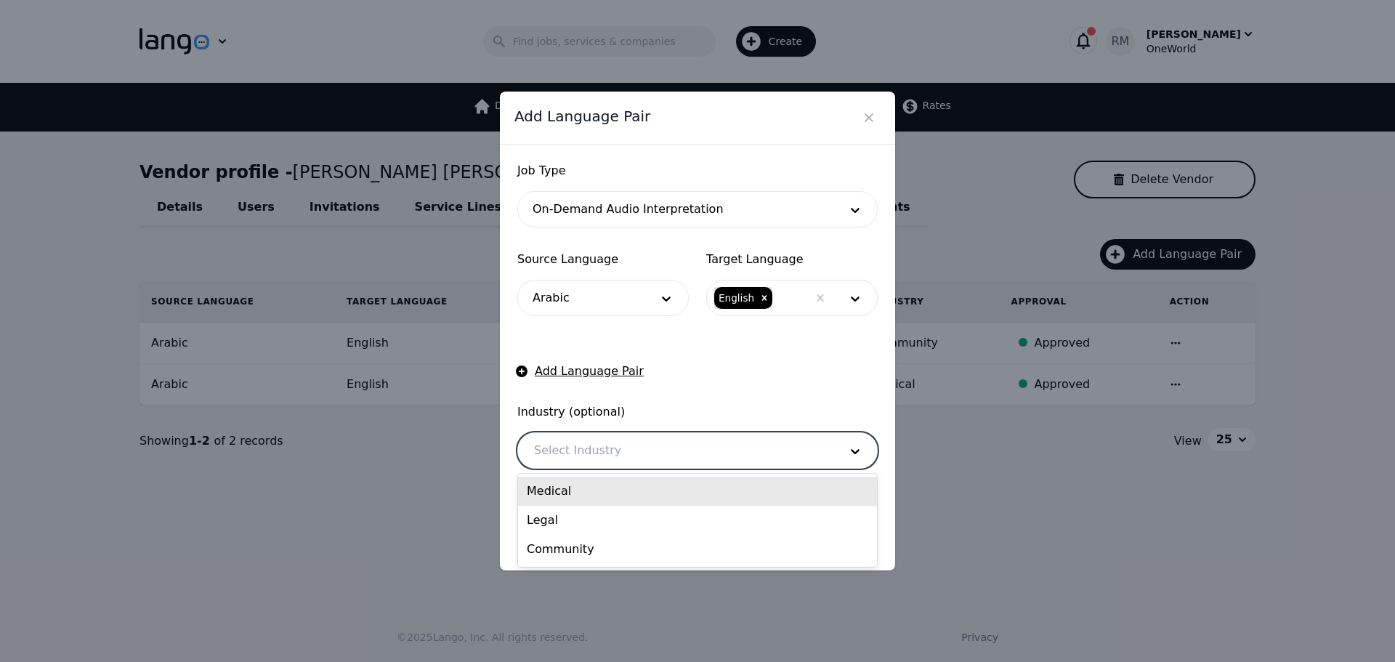
click at [496, 413] on div "Add Language Pair Job Type On-Demand Audio Interpretation Source Language Arabi…" at bounding box center [697, 331] width 419 height 502
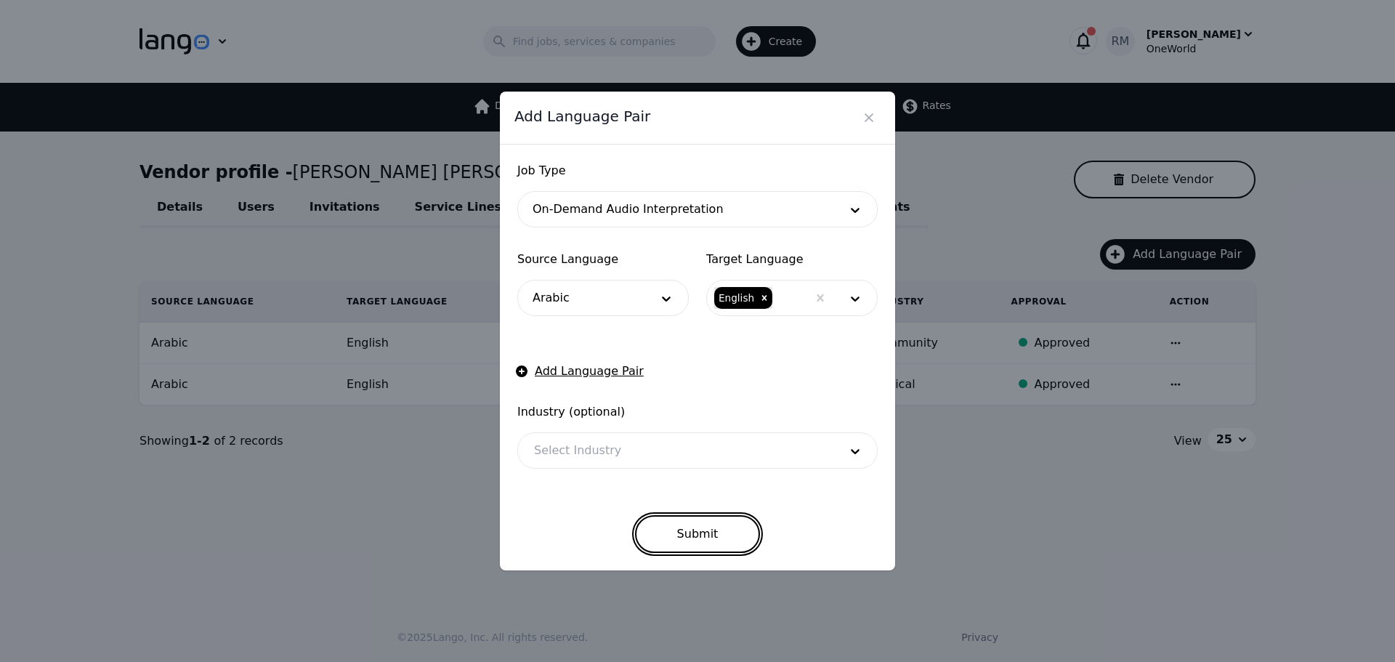
click at [715, 516] on button "Submit" at bounding box center [698, 534] width 126 height 38
